Goal: Information Seeking & Learning: Learn about a topic

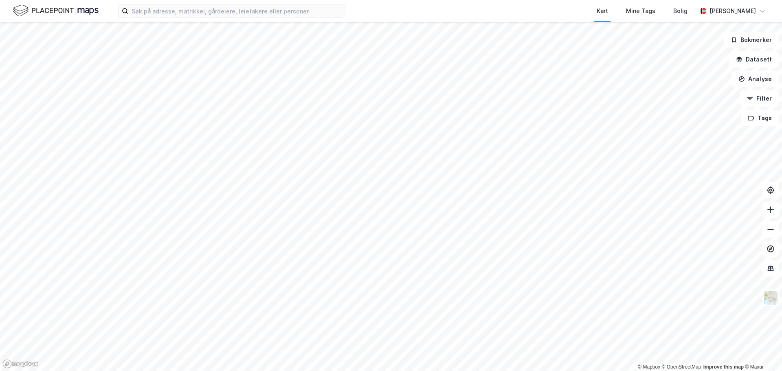
click at [566, 0] on html "Kart Mine Tags [PERSON_NAME] © Mapbox © OpenStreetMap Improve this map © Maxar …" at bounding box center [391, 185] width 782 height 371
drag, startPoint x: 531, startPoint y: 12, endPoint x: 526, endPoint y: 14, distance: 4.6
click at [526, 14] on div "Kart Mine Tags Bolig" at bounding box center [540, 11] width 311 height 22
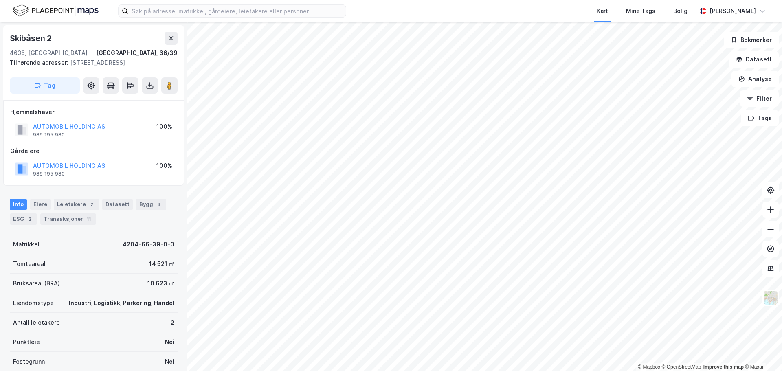
click at [23, 219] on div "ESG 2" at bounding box center [23, 218] width 27 height 11
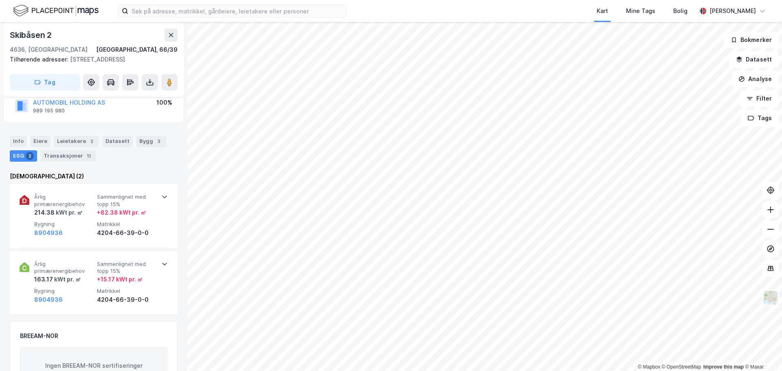
scroll to position [81, 0]
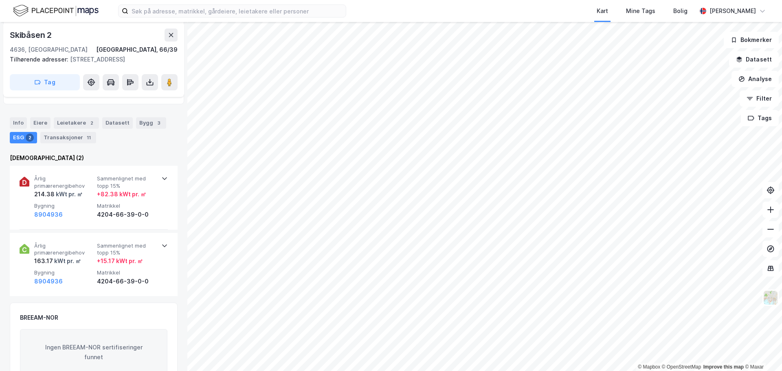
click at [159, 182] on div "Årlig primærenergibehov 214.38 kWt pr. ㎡ Sammenlignet med topp 15% + 82.38 kWt …" at bounding box center [94, 198] width 148 height 64
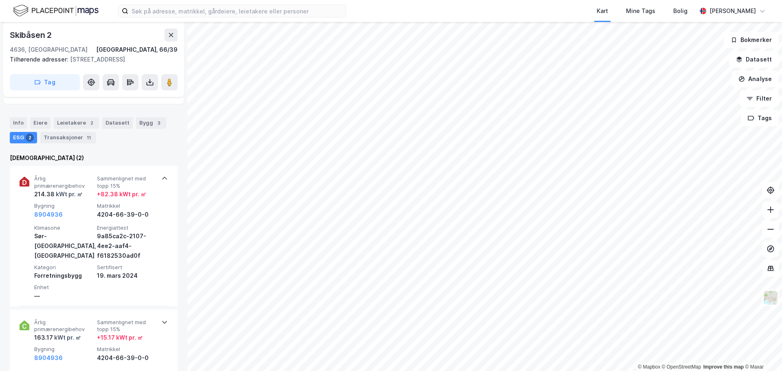
click at [161, 180] on icon at bounding box center [164, 178] width 7 height 7
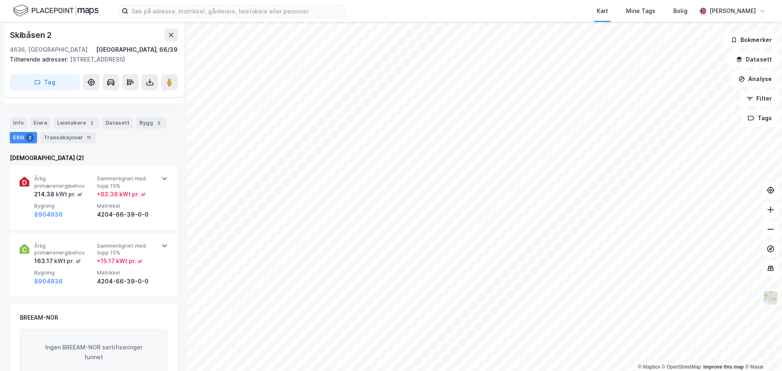
click at [47, 252] on span "Årlig primærenergibehov" at bounding box center [63, 249] width 59 height 14
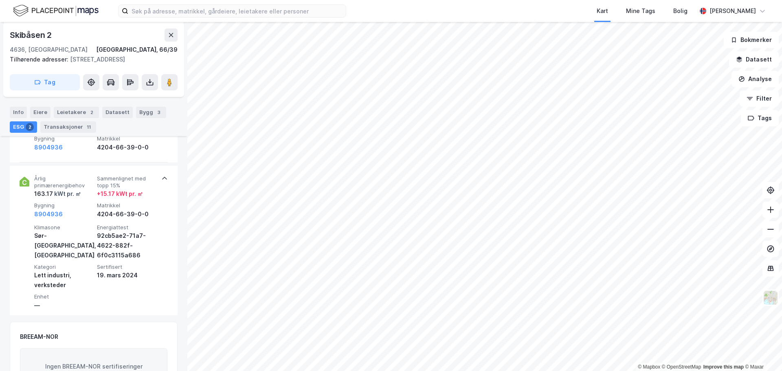
scroll to position [163, 0]
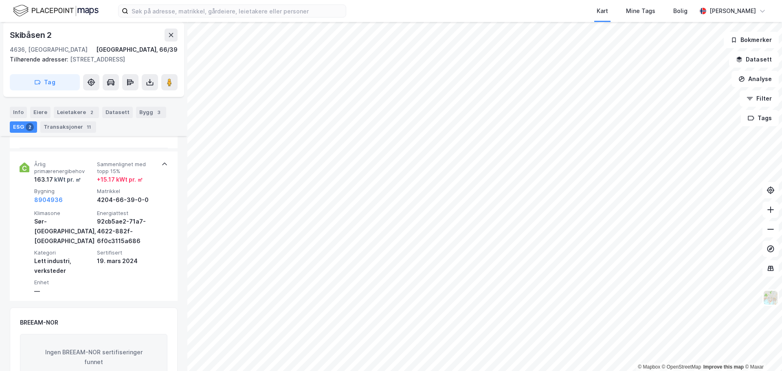
click at [151, 285] on div "Klimasone [GEOGRAPHIC_DATA], kyst Energiattest 92cb5ae2-71a7-4622-882f-6f0c3115…" at bounding box center [95, 253] width 122 height 86
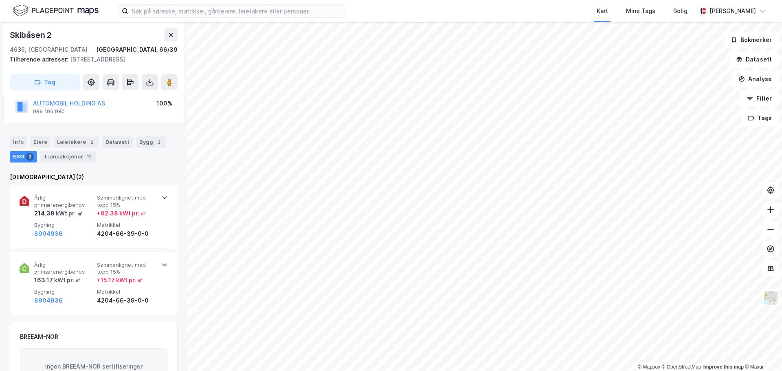
scroll to position [81, 0]
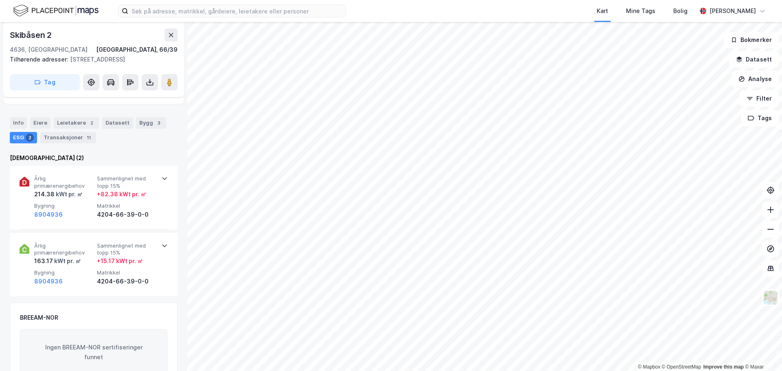
click at [51, 189] on span "Årlig primærenergibehov" at bounding box center [63, 182] width 59 height 14
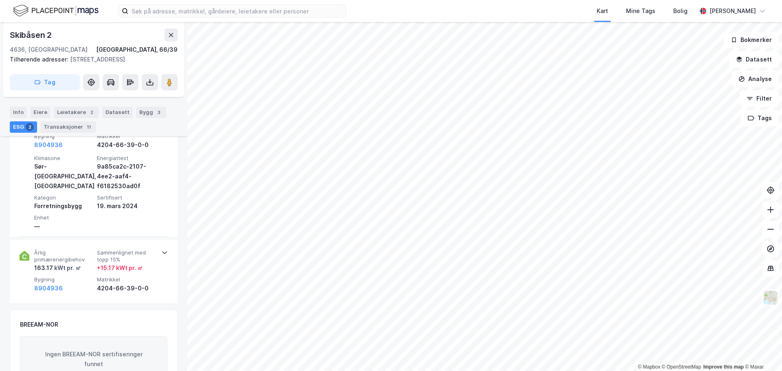
scroll to position [163, 0]
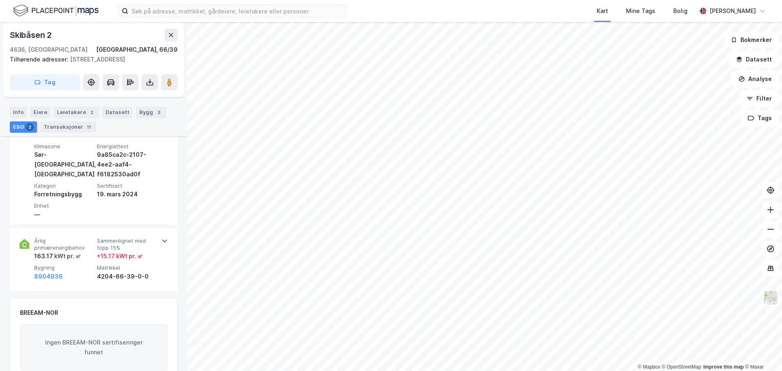
click at [54, 248] on span "Årlig primærenergibehov" at bounding box center [63, 244] width 59 height 14
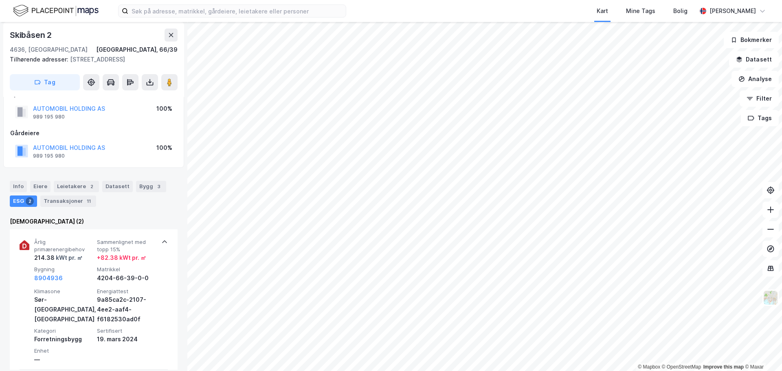
scroll to position [0, 0]
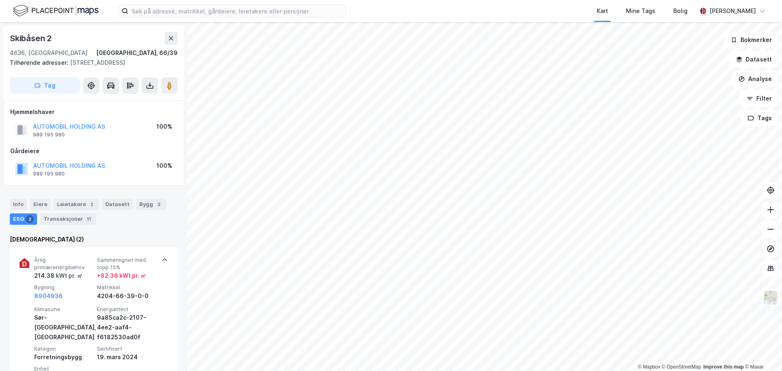
click at [58, 276] on div "kWt pr. ㎡" at bounding box center [69, 276] width 28 height 10
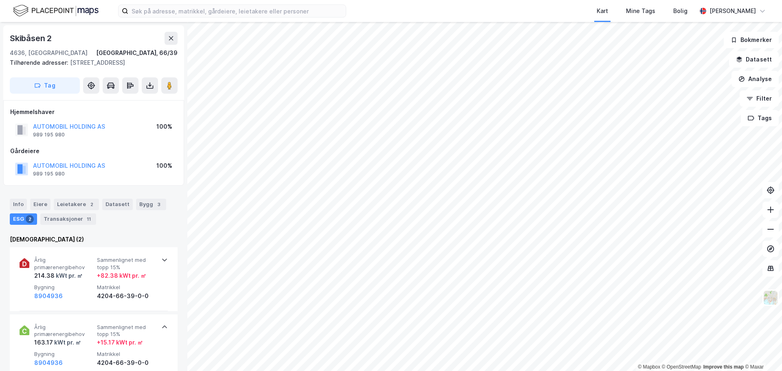
click at [72, 274] on div "kWt pr. ㎡" at bounding box center [69, 276] width 28 height 10
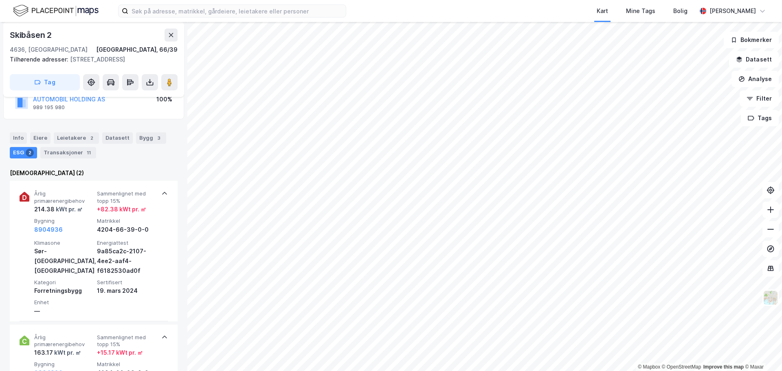
scroll to position [81, 0]
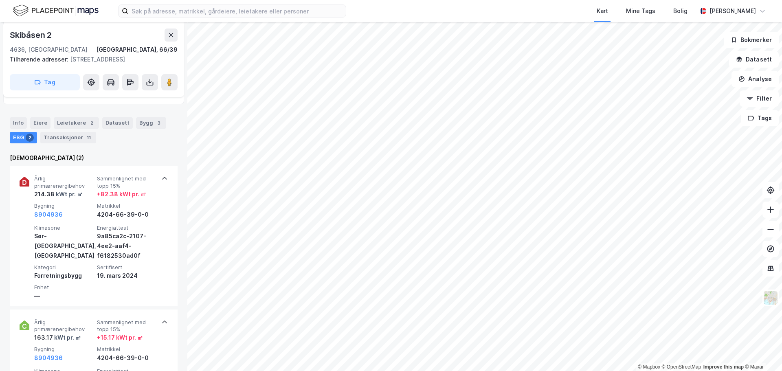
click at [26, 180] on icon at bounding box center [25, 182] width 10 height 10
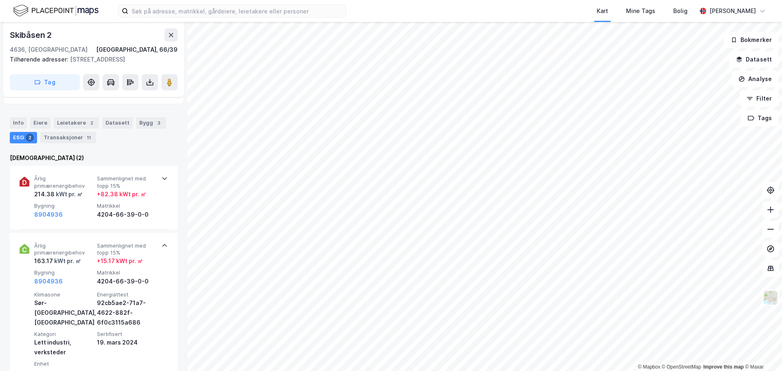
click at [46, 194] on div "214.38 kWt pr. ㎡" at bounding box center [58, 194] width 48 height 10
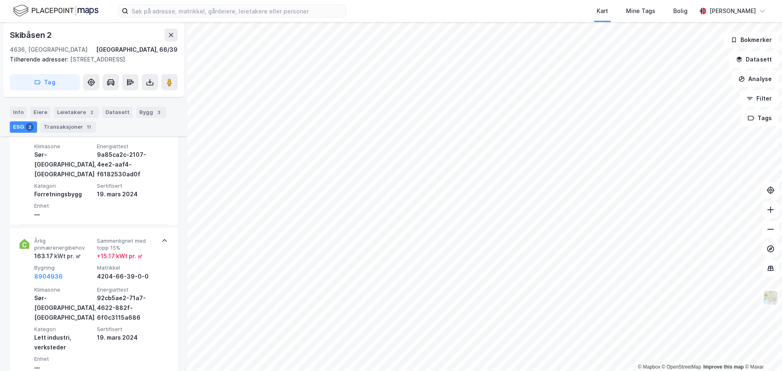
scroll to position [244, 0]
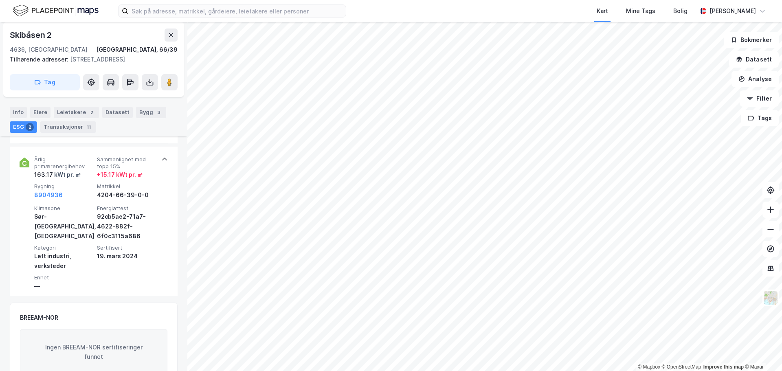
click at [73, 129] on div "Transaksjoner 11" at bounding box center [68, 126] width 56 height 11
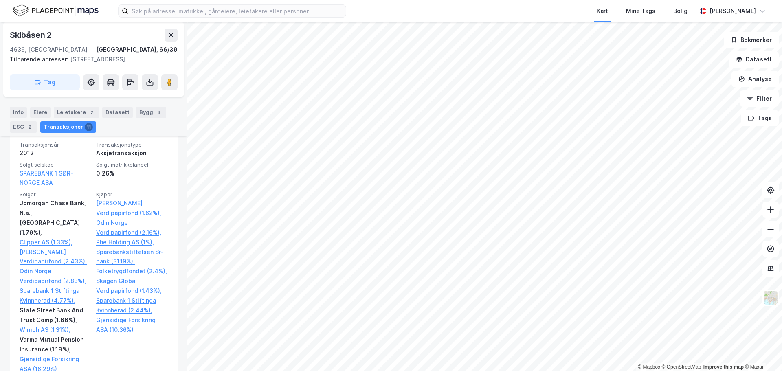
scroll to position [326, 0]
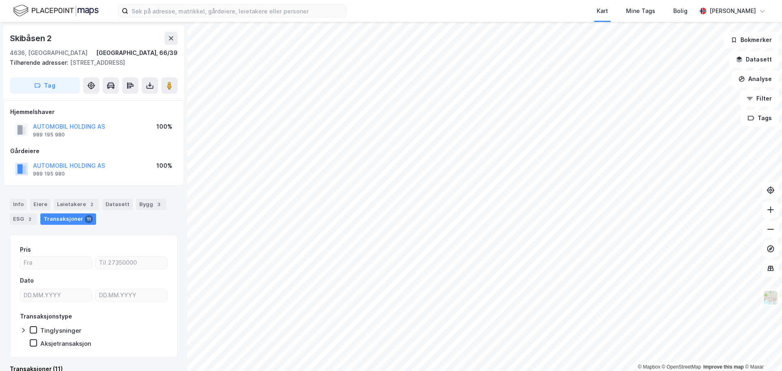
click at [22, 215] on div "ESG 2" at bounding box center [23, 218] width 27 height 11
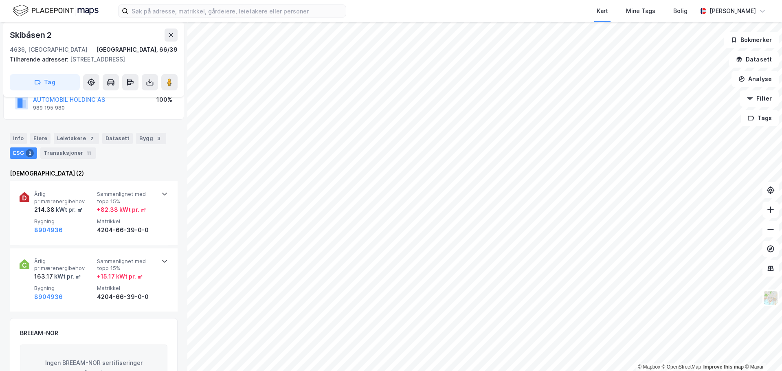
scroll to position [81, 0]
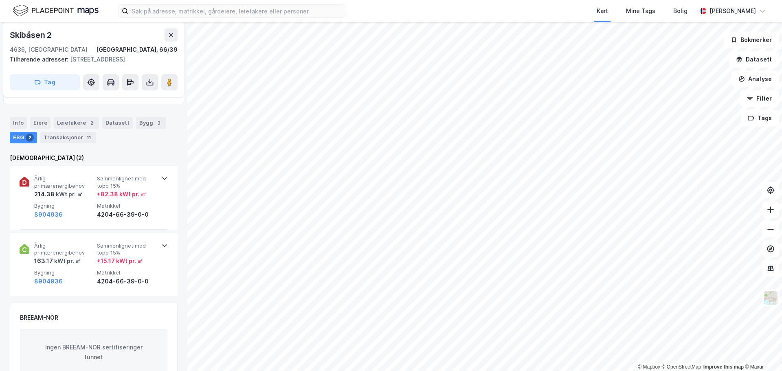
click at [35, 186] on span "Årlig primærenergibehov" at bounding box center [63, 182] width 59 height 14
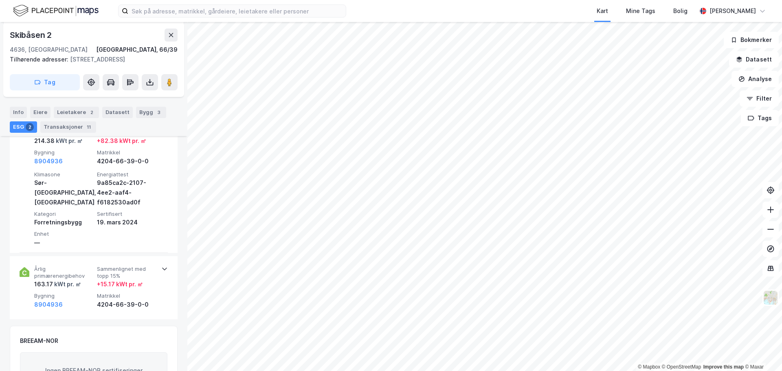
scroll to position [163, 0]
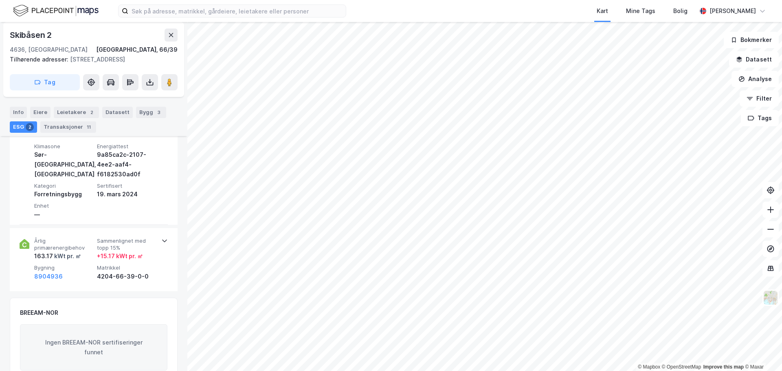
click at [37, 244] on span "Årlig primærenergibehov" at bounding box center [63, 244] width 59 height 14
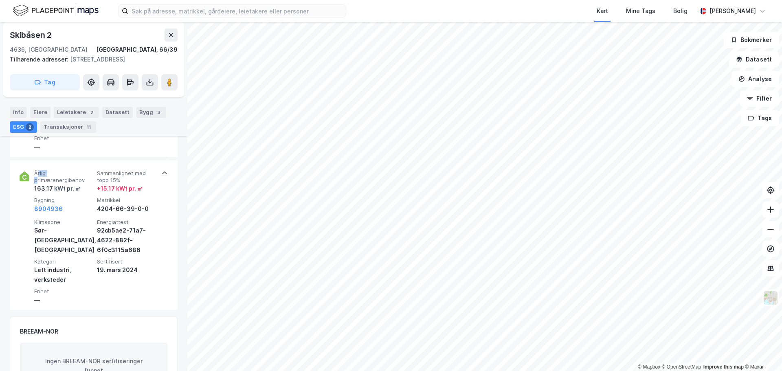
scroll to position [244, 0]
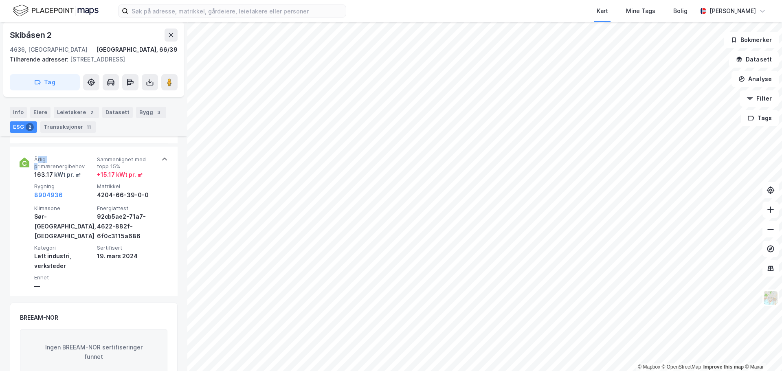
click at [118, 215] on div "92cb5ae2-71a7-4622-882f-6f0c3115a686" at bounding box center [126, 226] width 59 height 29
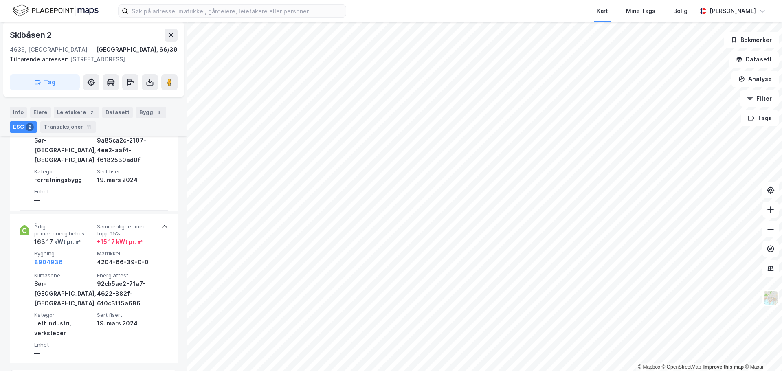
scroll to position [163, 0]
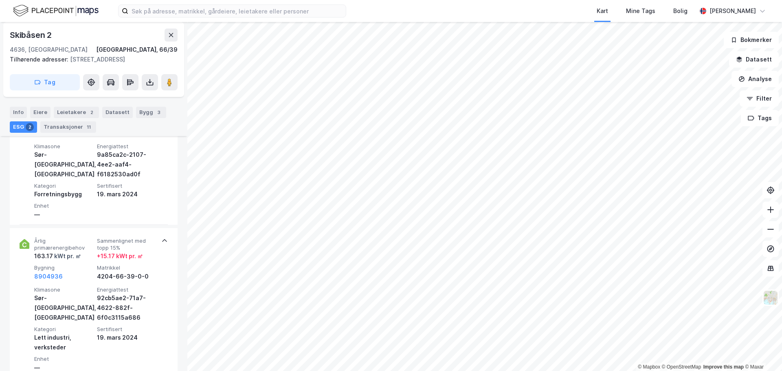
click at [109, 151] on div "9a85ca2c-2107-4ee2-aaf4-f6182530ad0f" at bounding box center [126, 164] width 59 height 29
click at [116, 158] on div "9a85ca2c-2107-4ee2-aaf4-f6182530ad0f" at bounding box center [126, 164] width 59 height 29
click at [127, 133] on div "Info [PERSON_NAME] 2 Datasett Bygg 3 ESG 2 Transaksjoner 11" at bounding box center [93, 116] width 187 height 39
click at [148, 82] on icon at bounding box center [149, 82] width 3 height 2
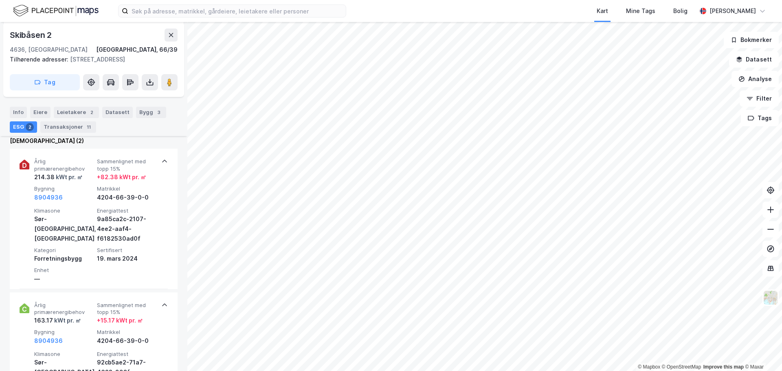
scroll to position [97, 0]
click at [17, 124] on div "ESG 2" at bounding box center [23, 126] width 27 height 11
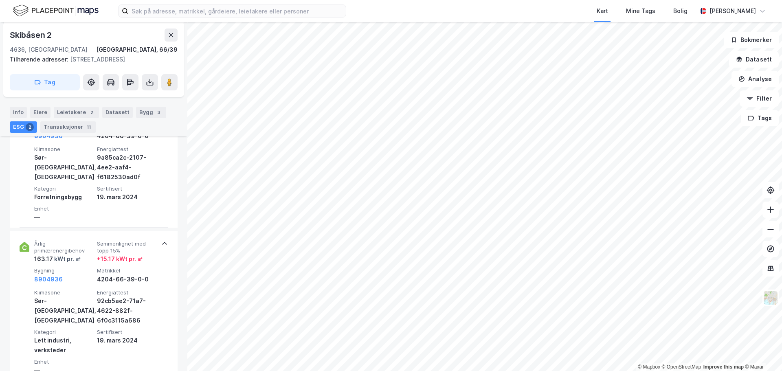
scroll to position [179, 0]
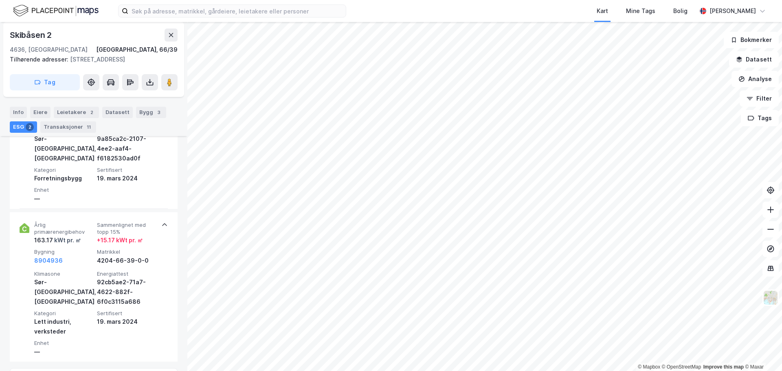
click at [116, 157] on div "9a85ca2c-2107-4ee2-aaf4-f6182530ad0f" at bounding box center [126, 148] width 59 height 29
click at [136, 114] on div "Bygg 3" at bounding box center [151, 112] width 30 height 11
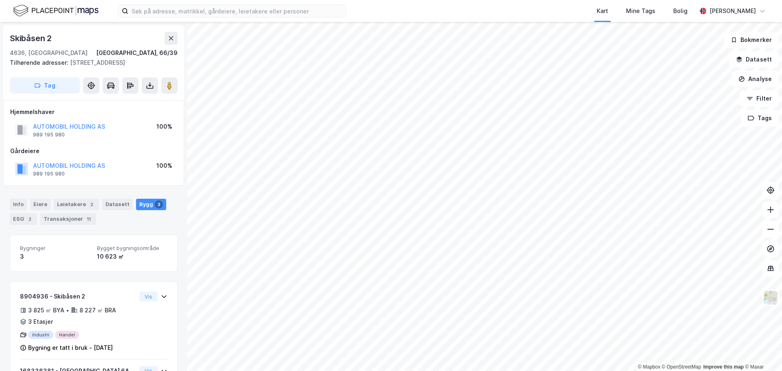
click at [61, 212] on div "Info [PERSON_NAME] 2 Datasett Bygg 3 ESG 2 Transaksjoner 11" at bounding box center [94, 212] width 168 height 26
click at [19, 217] on div "ESG 2" at bounding box center [23, 218] width 27 height 11
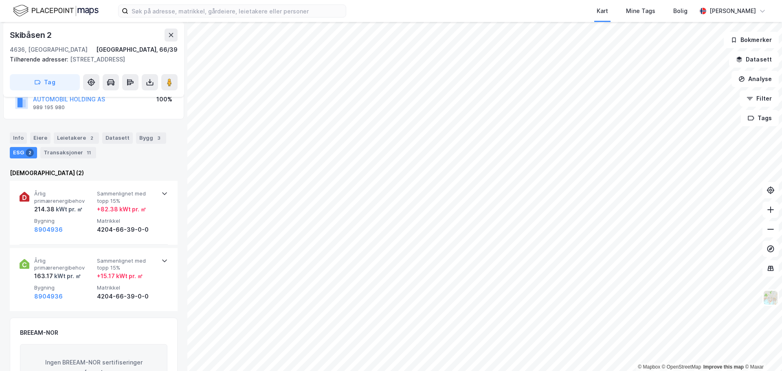
scroll to position [81, 0]
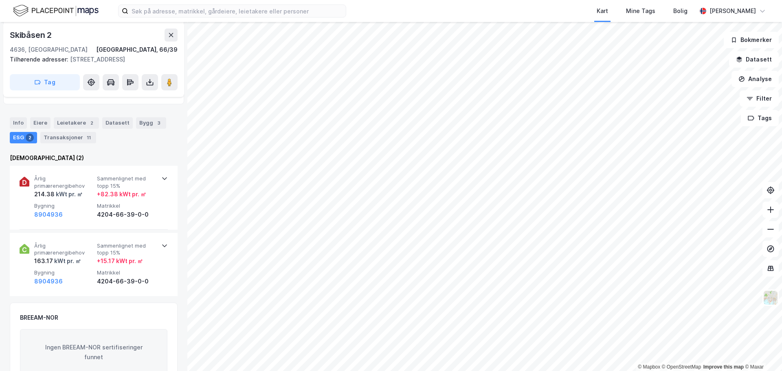
click at [94, 197] on div "Årlig primærenergibehov 214.38 kWt pr. ㎡ Sammenlignet med topp 15% + 82.38 kWt …" at bounding box center [95, 197] width 122 height 44
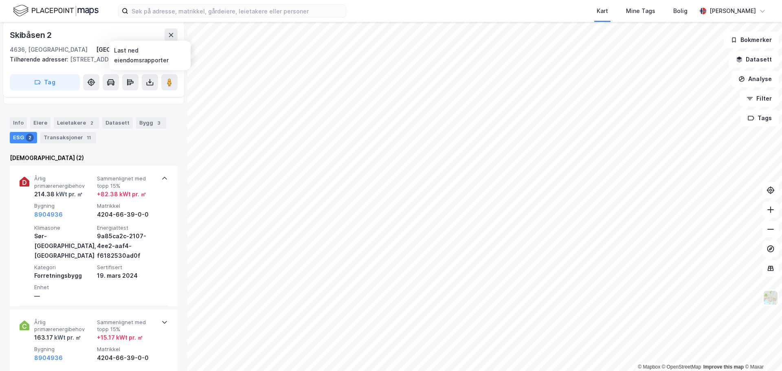
click at [154, 83] on button at bounding box center [150, 82] width 16 height 16
click at [19, 184] on div "Årlig primærenergibehov 214.38 kWt pr. ㎡ Sammenlignet med topp 15% + 82.38 kWt …" at bounding box center [94, 236] width 168 height 140
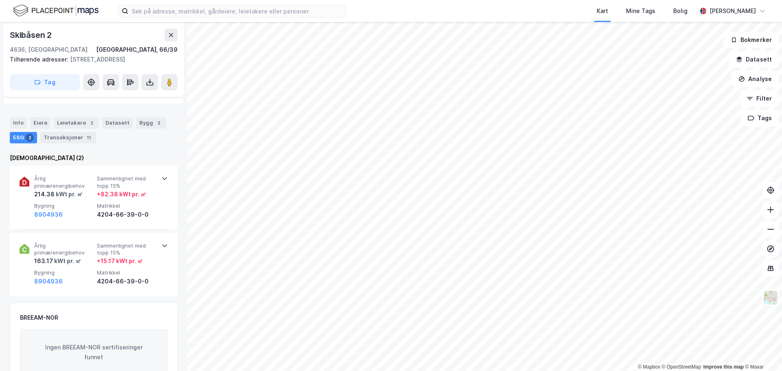
click at [19, 184] on div "Årlig primærenergibehov 214.38 kWt pr. ㎡ Sammenlignet med topp 15% + 82.38 kWt …" at bounding box center [94, 198] width 168 height 64
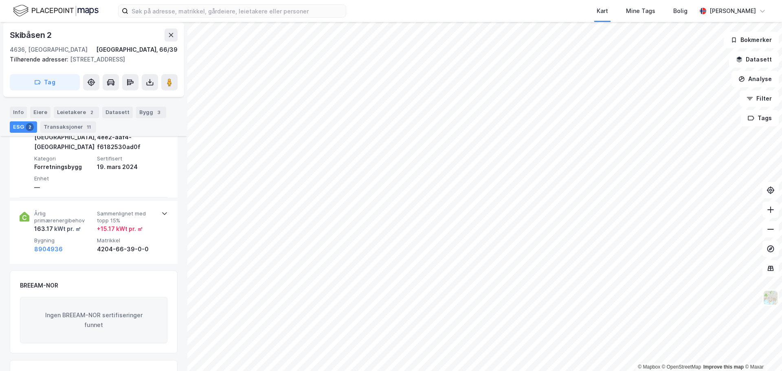
scroll to position [109, 0]
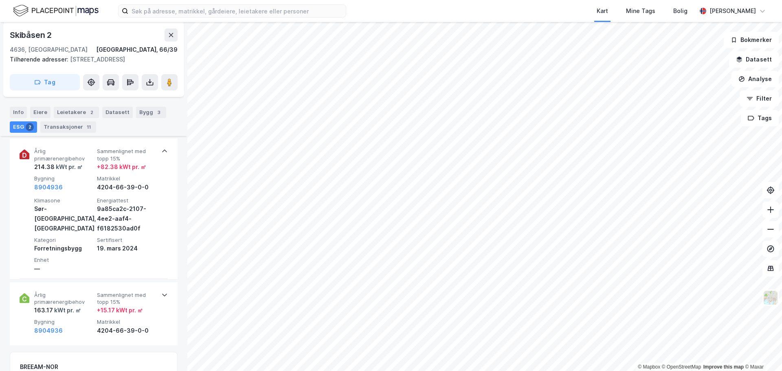
click at [48, 299] on span "Årlig primærenergibehov" at bounding box center [63, 299] width 59 height 14
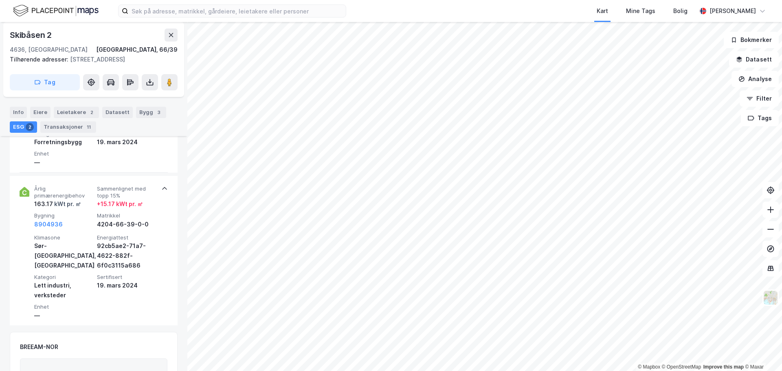
scroll to position [195, 0]
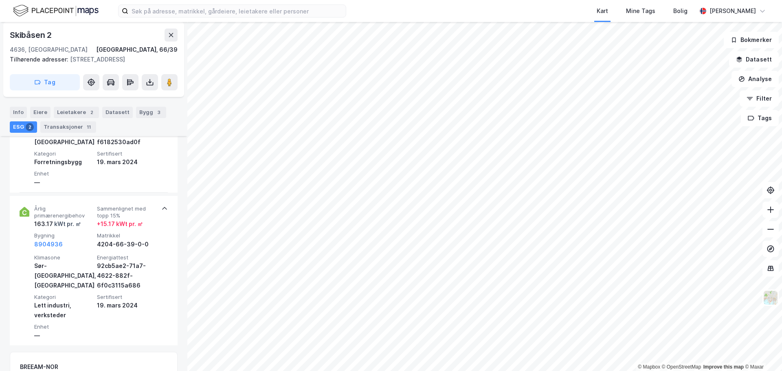
click at [116, 278] on div "92cb5ae2-71a7-4622-882f-6f0c3115a686" at bounding box center [126, 275] width 59 height 29
click at [100, 274] on div "92cb5ae2-71a7-4622-882f-6f0c3115a686" at bounding box center [126, 275] width 59 height 29
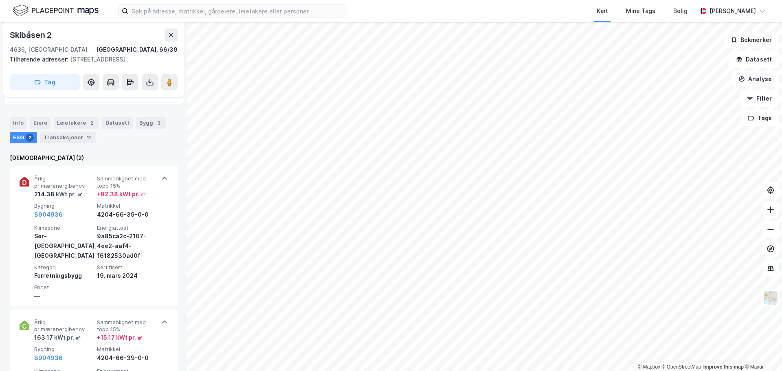
scroll to position [163, 0]
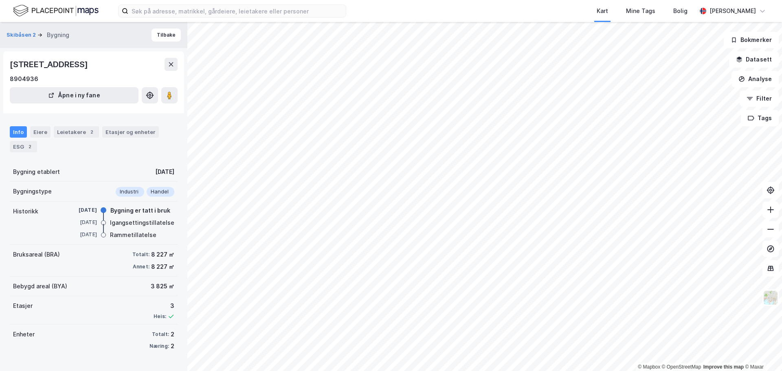
click at [15, 147] on div "ESG 2" at bounding box center [23, 146] width 27 height 11
